Goal: Task Accomplishment & Management: Complete application form

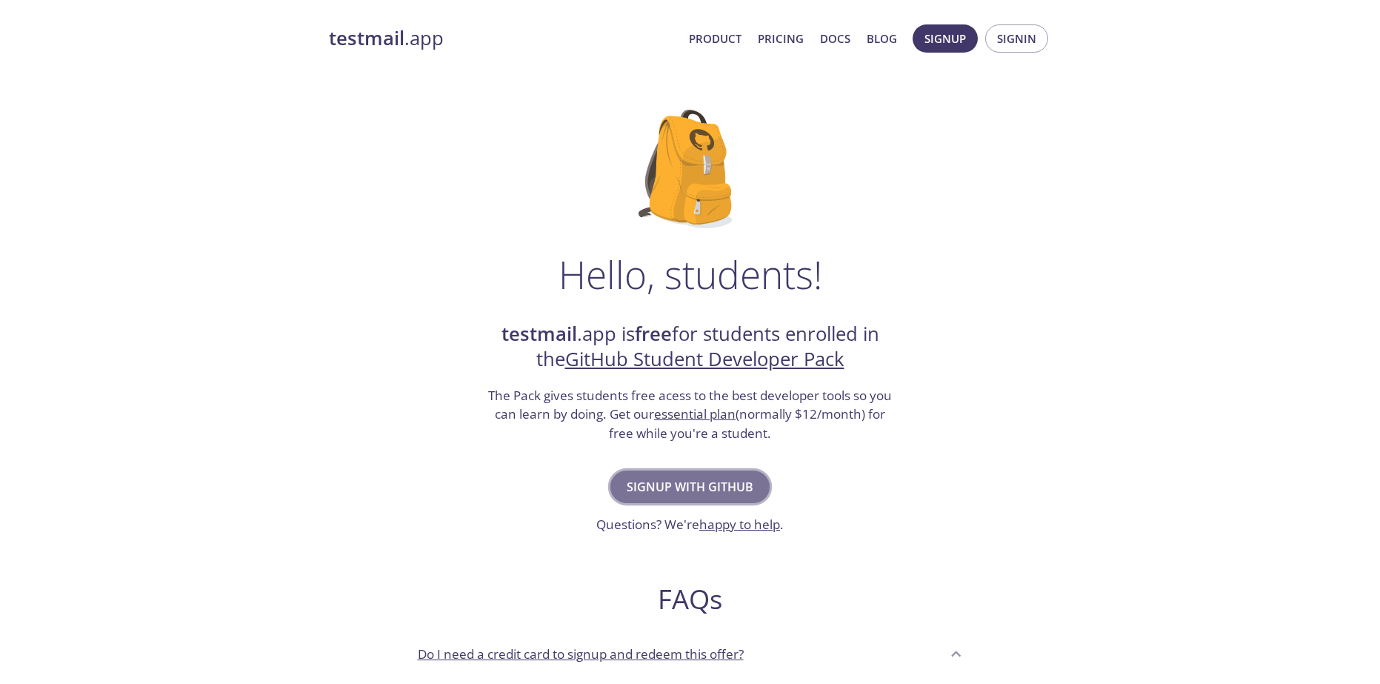
click at [699, 472] on button "Signup with GitHub" at bounding box center [689, 486] width 159 height 33
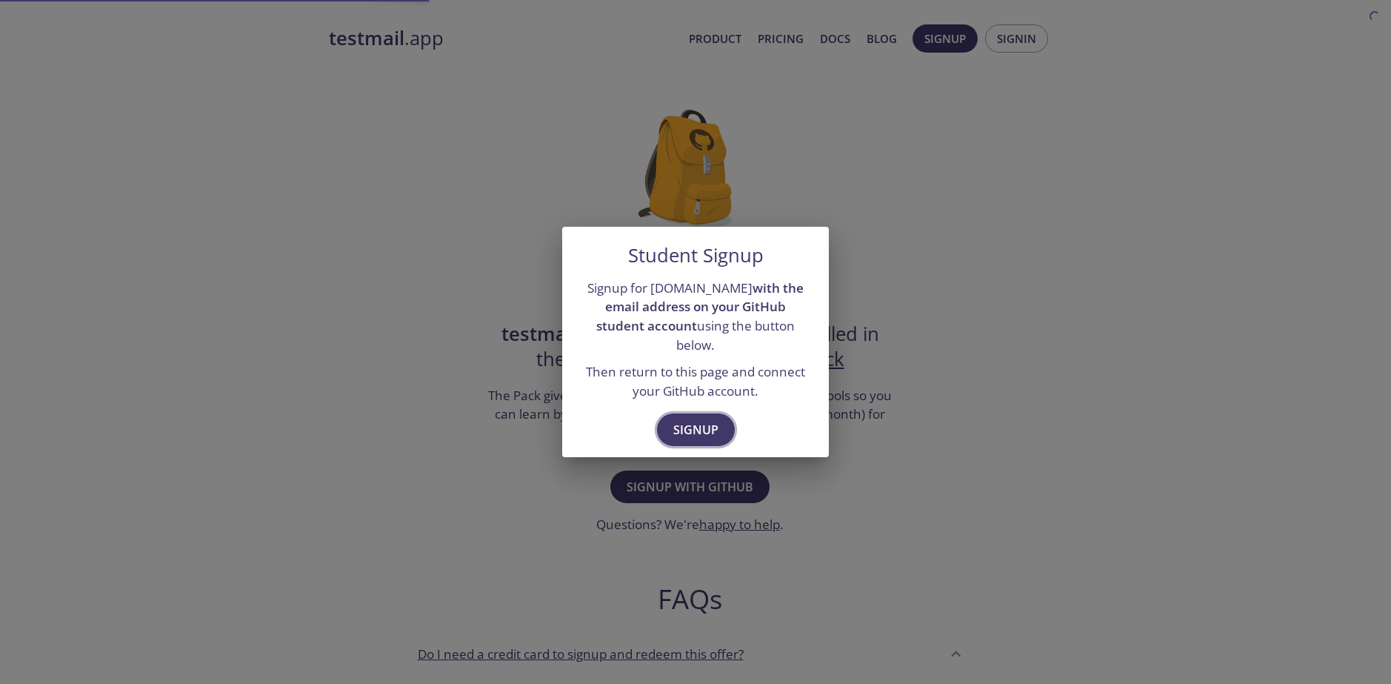
click at [704, 419] on span "Signup" at bounding box center [695, 429] width 45 height 21
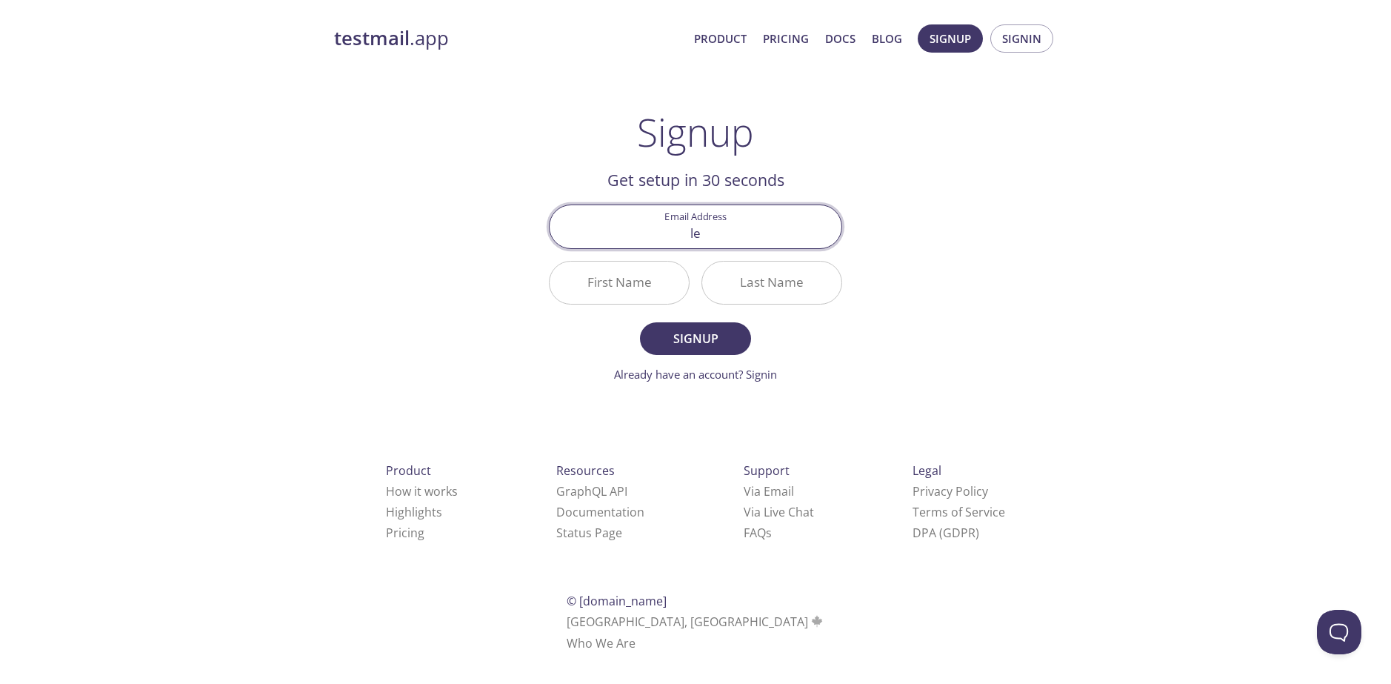
type input "[EMAIL_ADDRESS][DOMAIN_NAME]"
click at [645, 278] on input "First Name" at bounding box center [619, 283] width 139 height 42
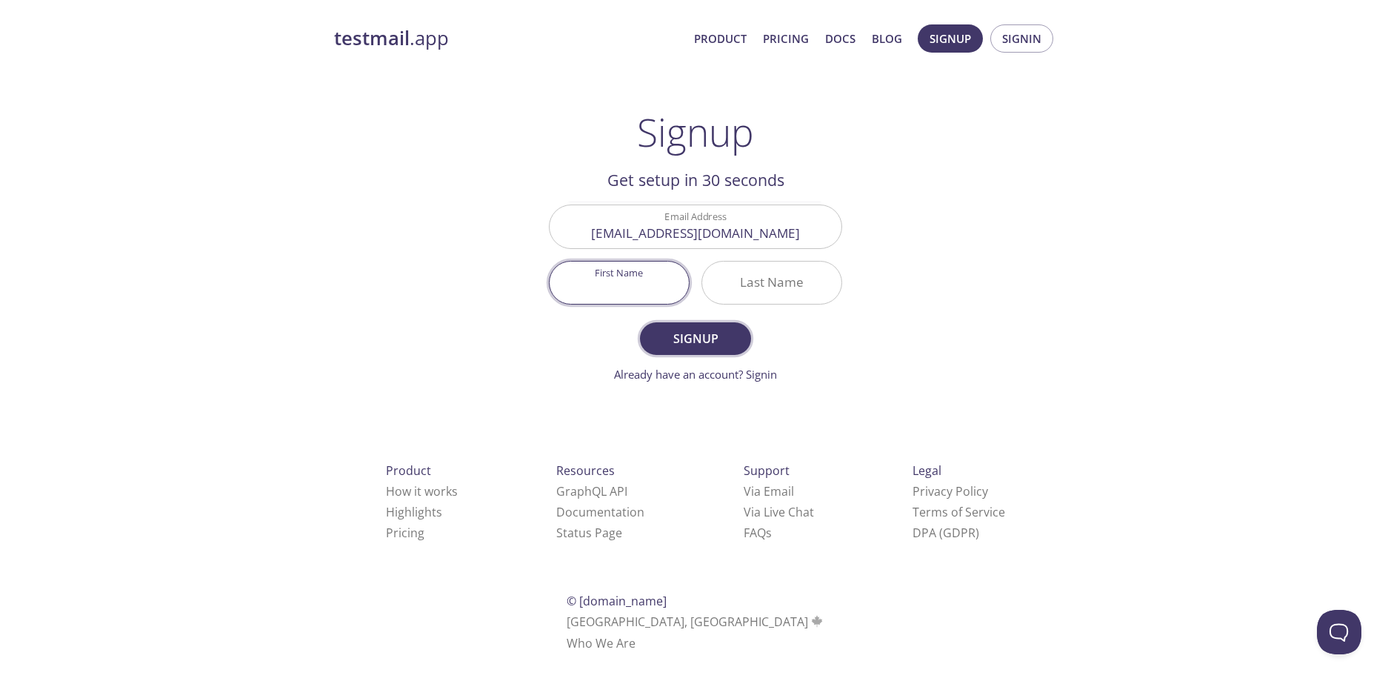
click at [695, 340] on span "Signup" at bounding box center [695, 338] width 79 height 21
click at [654, 291] on input "First Name Required" at bounding box center [619, 283] width 139 height 42
type input "A"
click at [728, 287] on input "Last Name Required" at bounding box center [771, 283] width 139 height 42
type input "a"
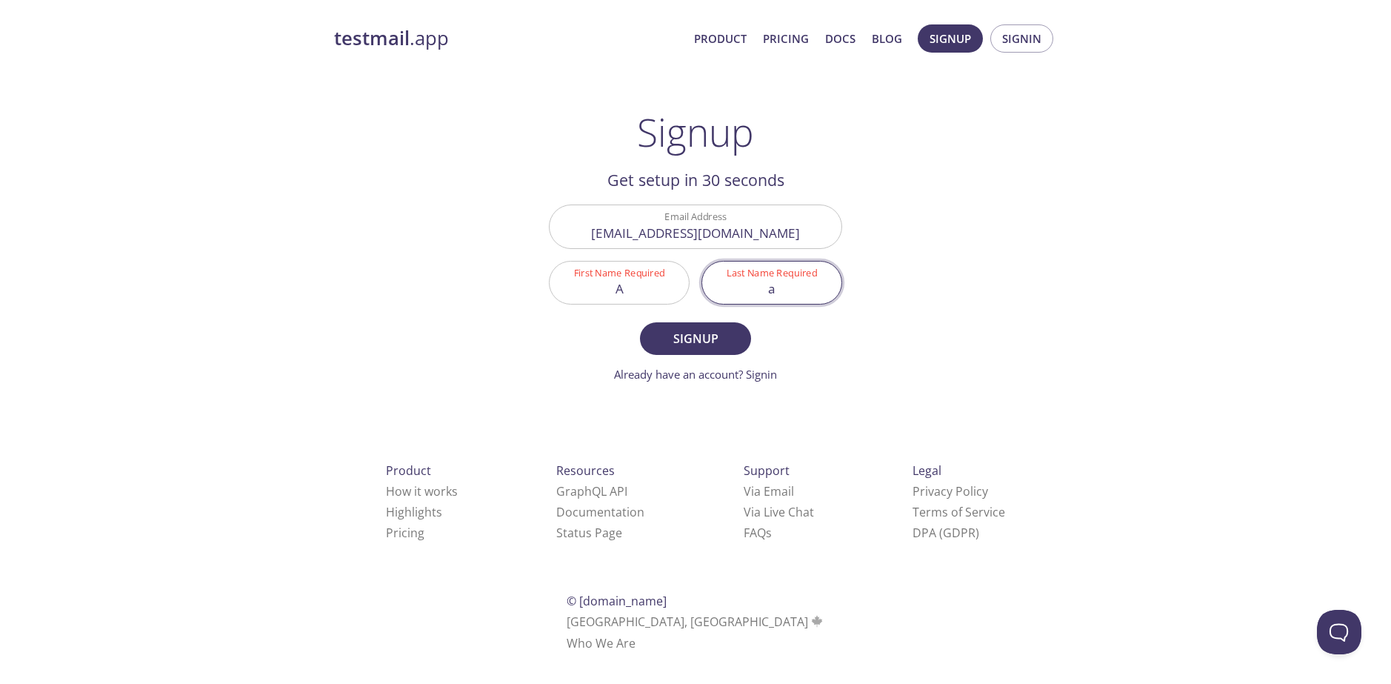
click at [645, 282] on input "A" at bounding box center [619, 283] width 139 height 42
type input "[PERSON_NAME]"
click at [778, 274] on input "a" at bounding box center [771, 283] width 139 height 42
type input "letunovskiu"
click at [640, 322] on button "Signup" at bounding box center [695, 338] width 111 height 33
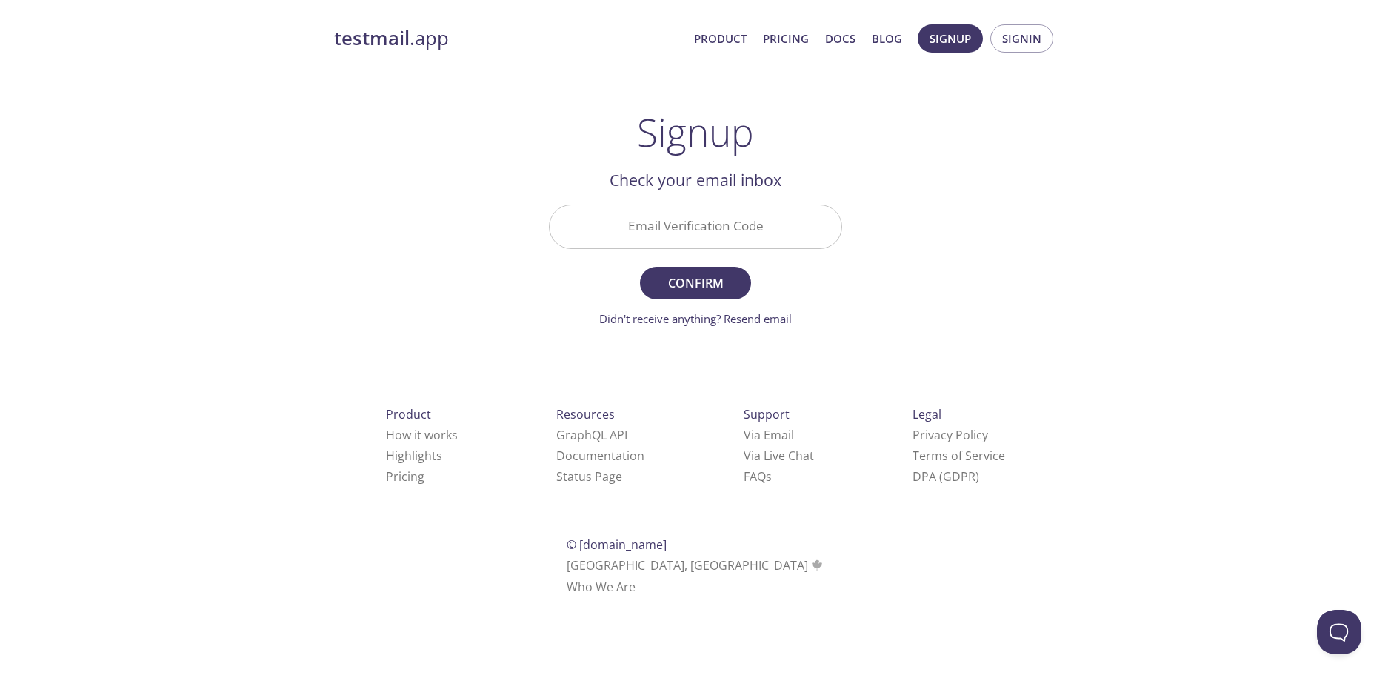
click at [679, 231] on input "Email Verification Code" at bounding box center [696, 226] width 292 height 42
paste input "K7JFJ86"
type input "K7JFJ86"
click at [678, 279] on span "Confirm" at bounding box center [695, 283] width 79 height 21
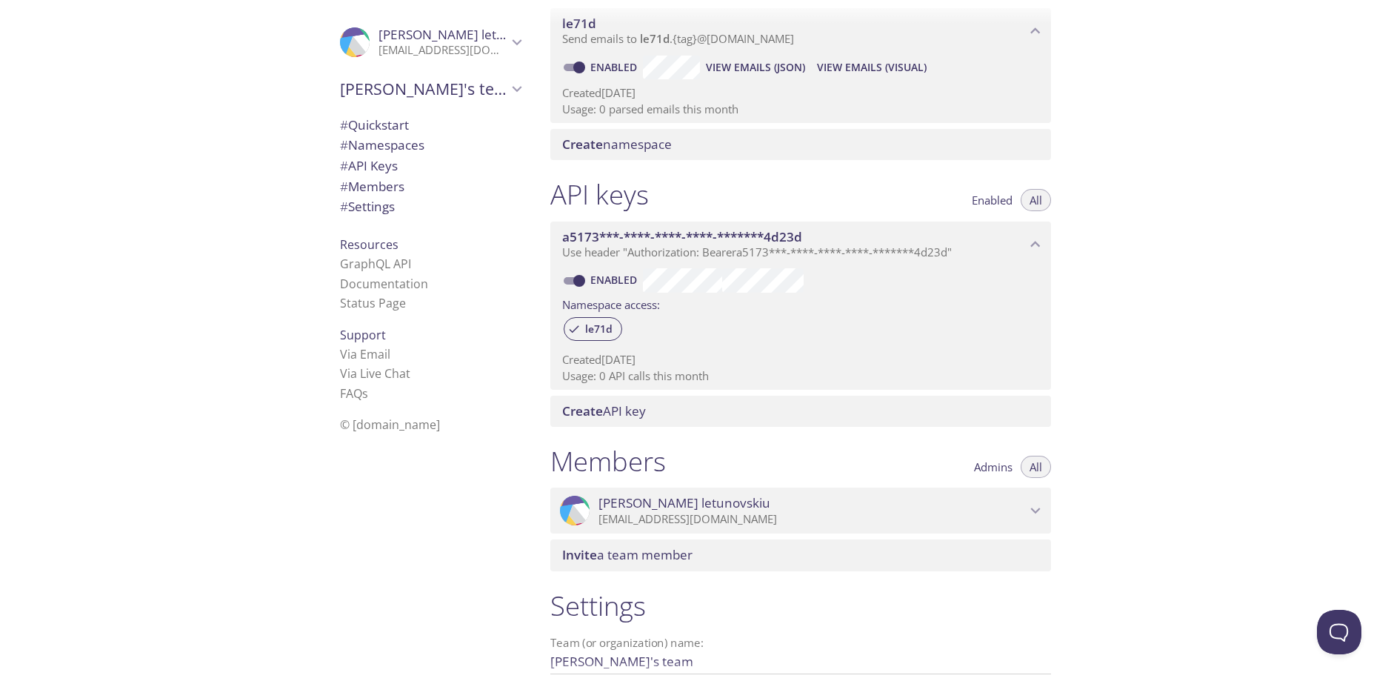
scroll to position [370, 0]
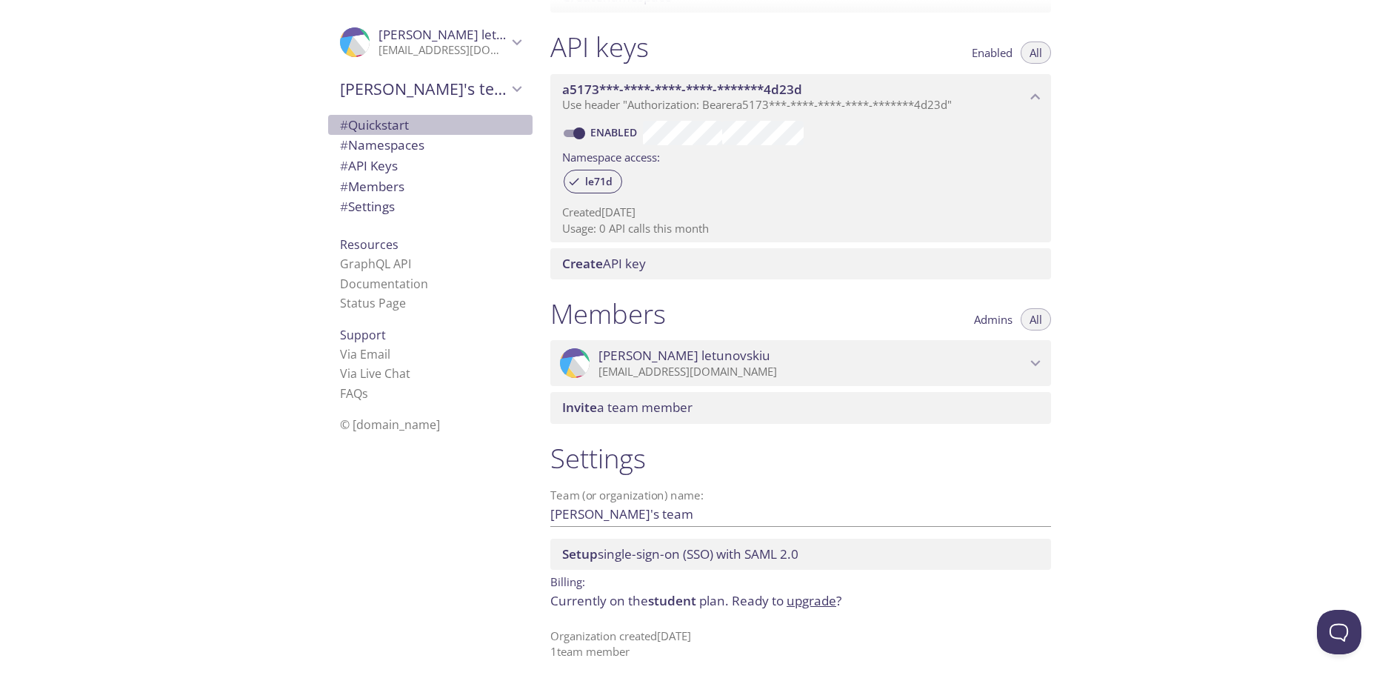
click at [402, 121] on span "# Quickstart" at bounding box center [430, 125] width 181 height 19
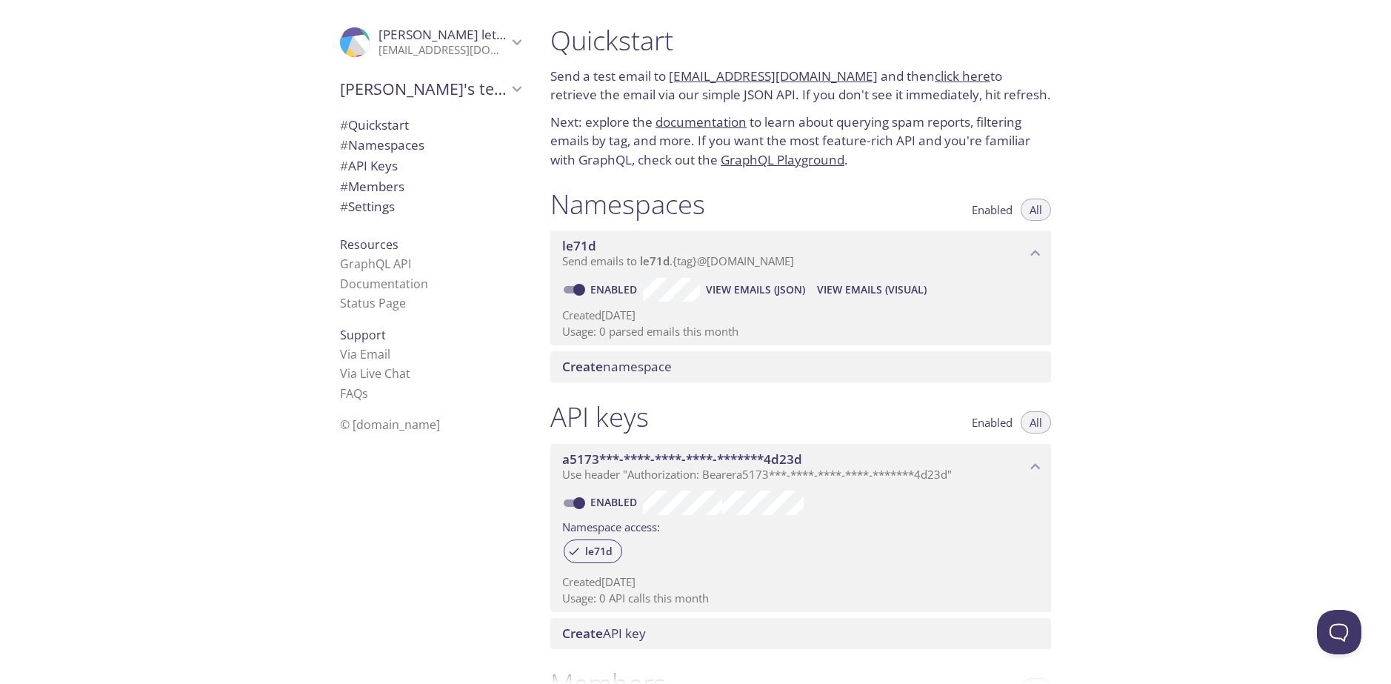
scroll to position [148, 0]
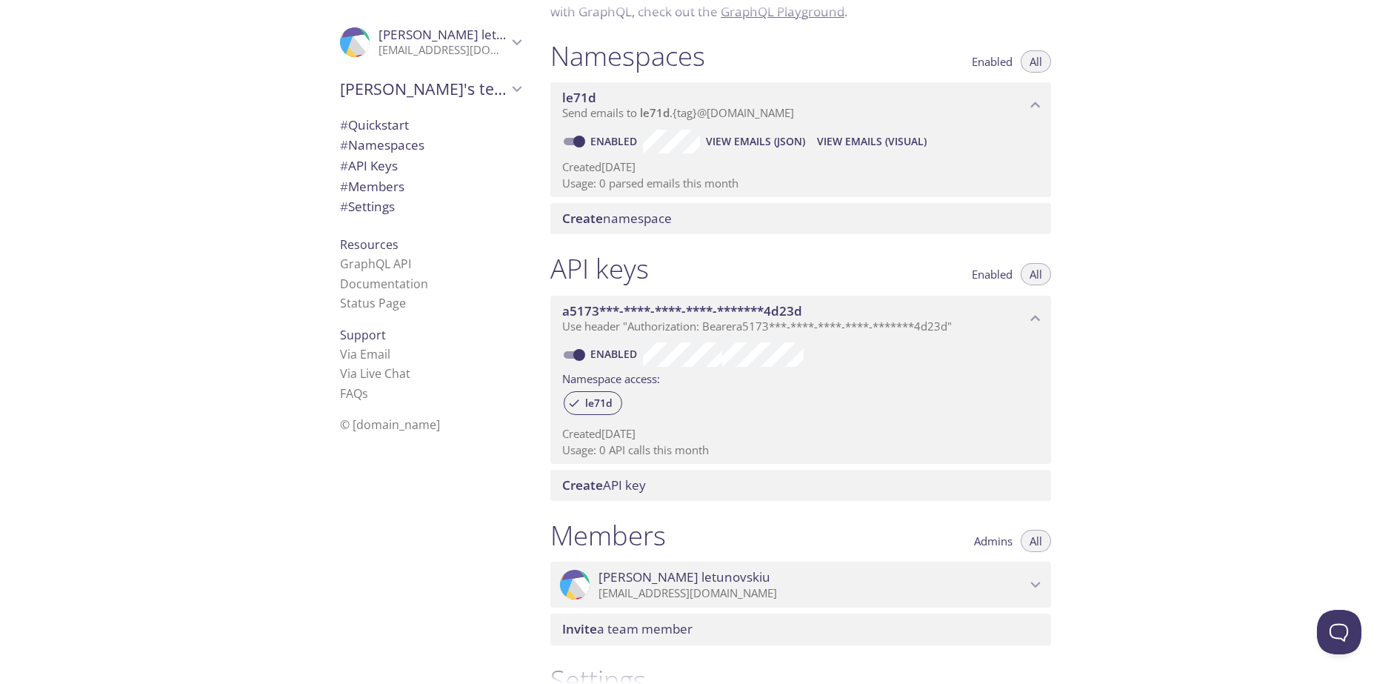
click at [678, 215] on span "Create namespace" at bounding box center [803, 218] width 483 height 16
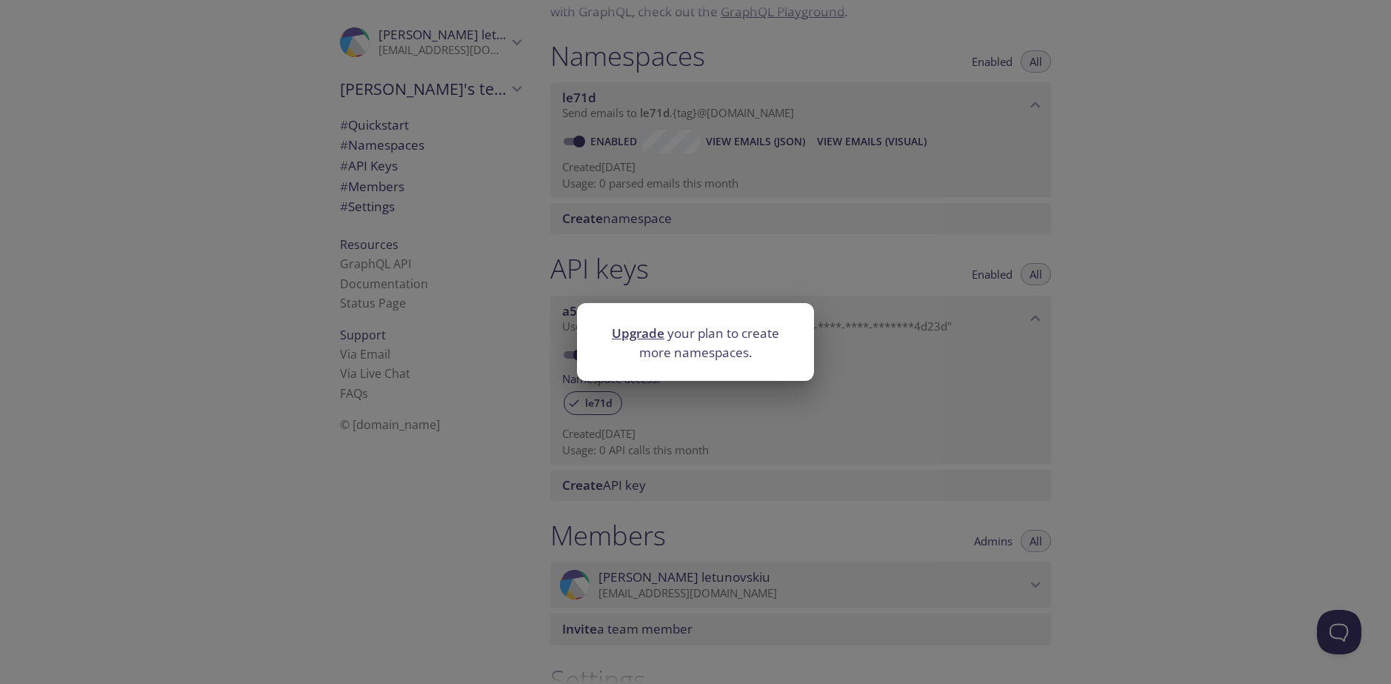
click at [636, 327] on link "Upgrade" at bounding box center [638, 332] width 53 height 17
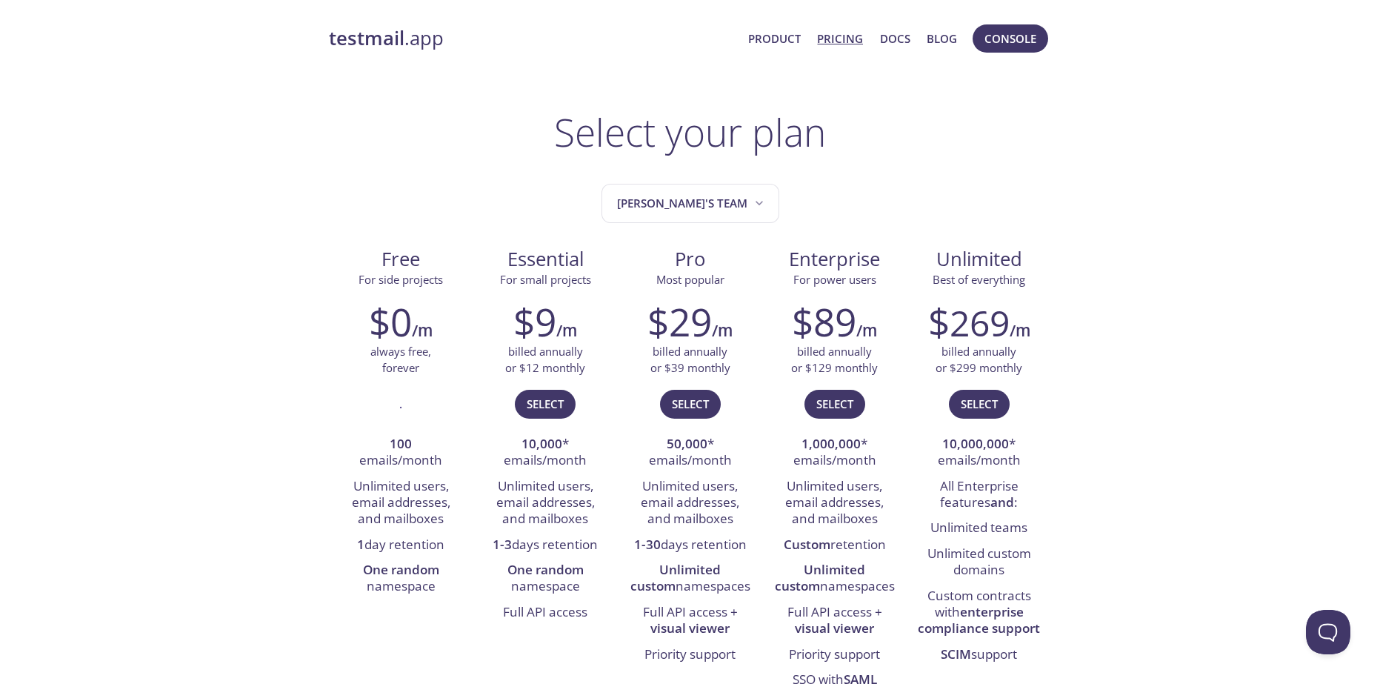
click at [422, 36] on link "testmail .app" at bounding box center [533, 38] width 408 height 25
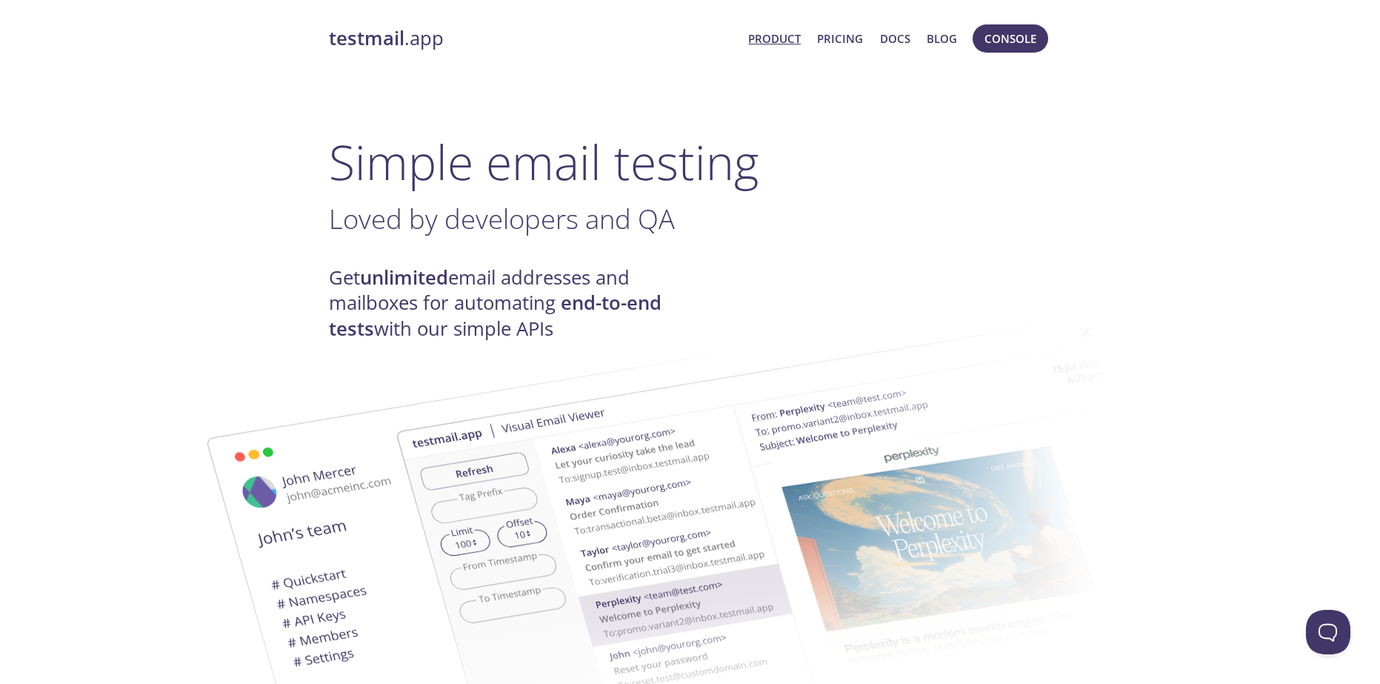
drag, startPoint x: 988, startPoint y: 30, endPoint x: 996, endPoint y: 17, distance: 15.6
click at [994, 18] on div "testmail .app Product Pricing Docs Blog Console" at bounding box center [690, 38] width 723 height 47
click at [996, 27] on button "Console" at bounding box center [1011, 38] width 76 height 28
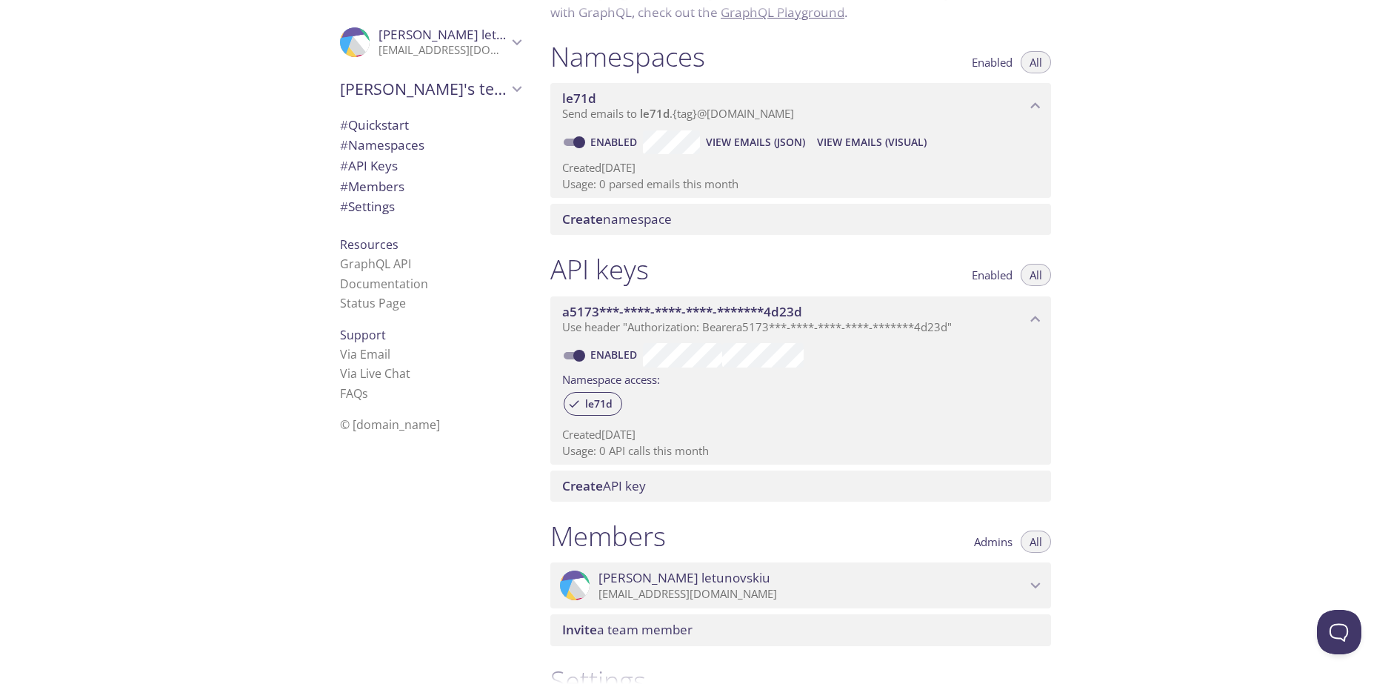
scroll to position [73, 0]
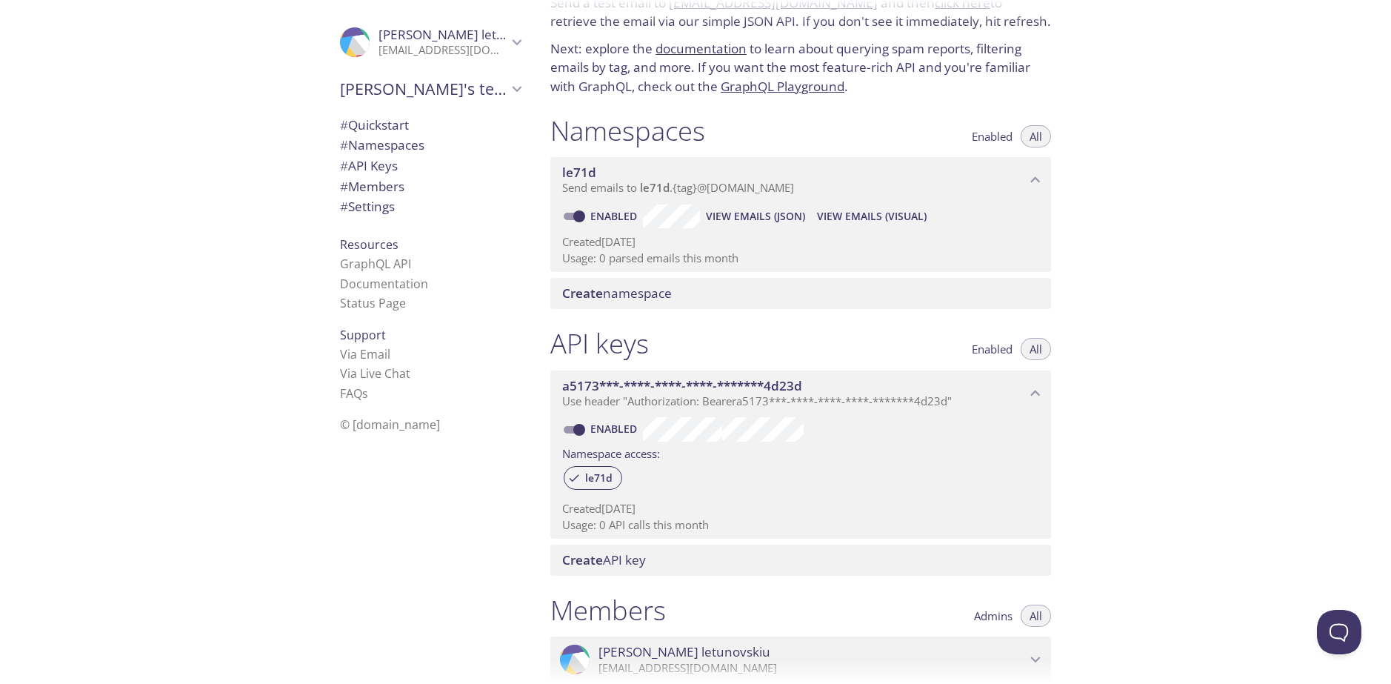
click at [999, 136] on span "Enabled" at bounding box center [992, 136] width 41 height 0
click at [1031, 136] on span "All" at bounding box center [1036, 136] width 13 height 0
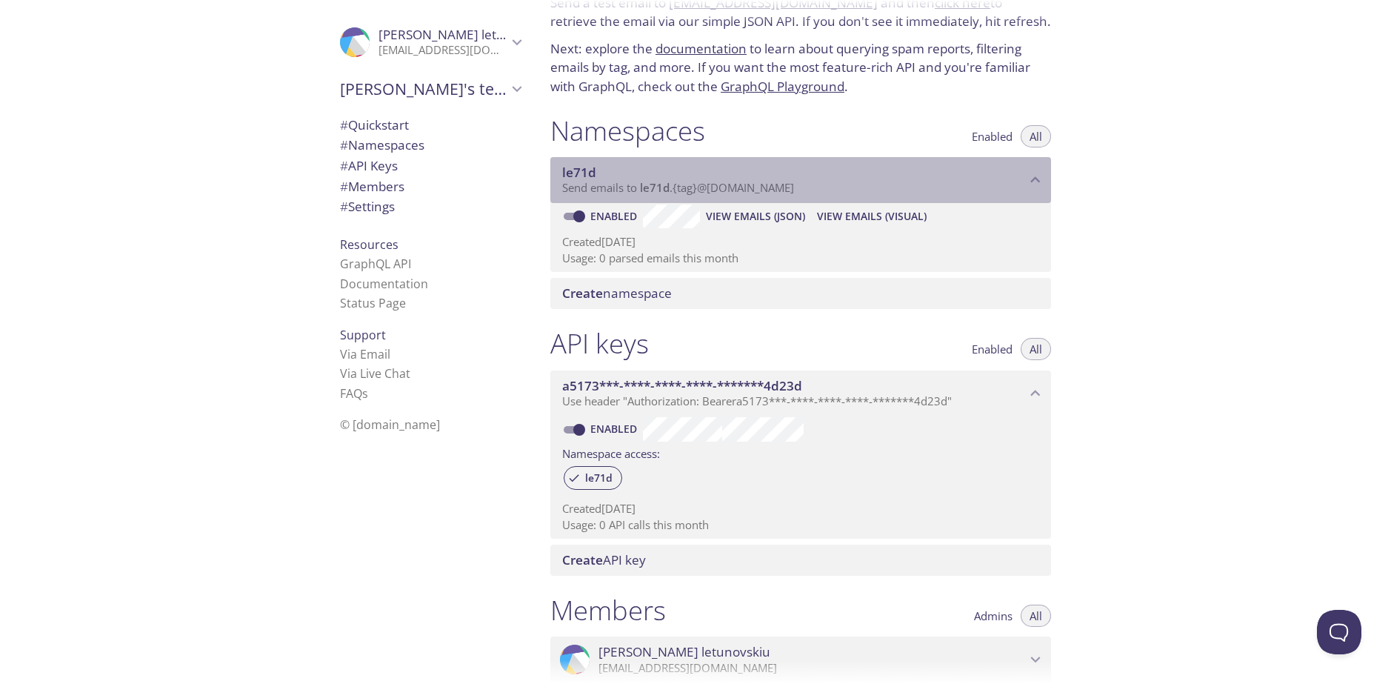
click at [599, 190] on span "Send emails to le71d . {tag} @[DOMAIN_NAME]" at bounding box center [678, 187] width 232 height 15
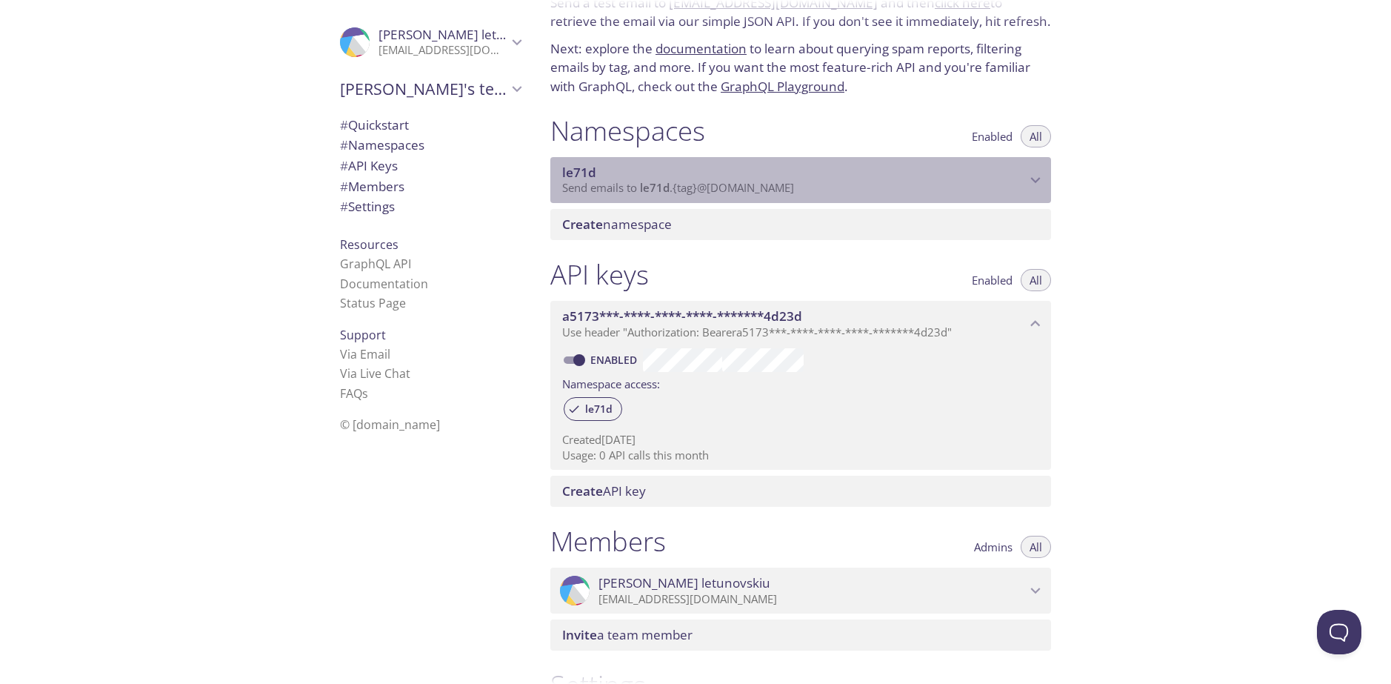
click at [654, 187] on span "le71d" at bounding box center [655, 187] width 30 height 15
